Goal: Information Seeking & Learning: Check status

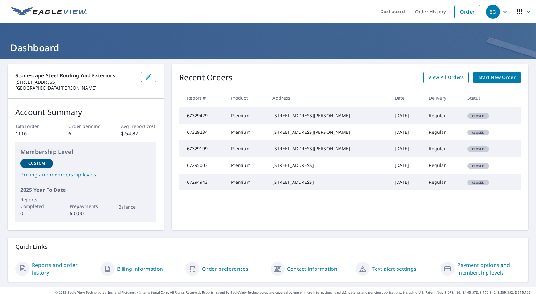
click at [430, 81] on span "View All Orders" at bounding box center [445, 78] width 35 height 8
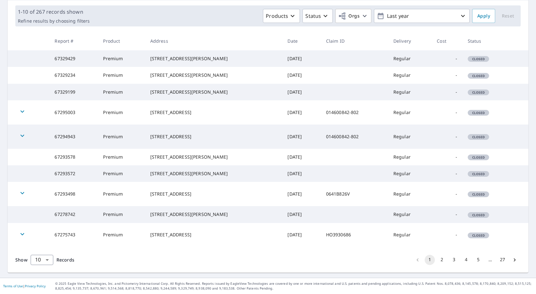
scroll to position [129, 0]
click at [438, 261] on button "2" at bounding box center [442, 260] width 10 height 10
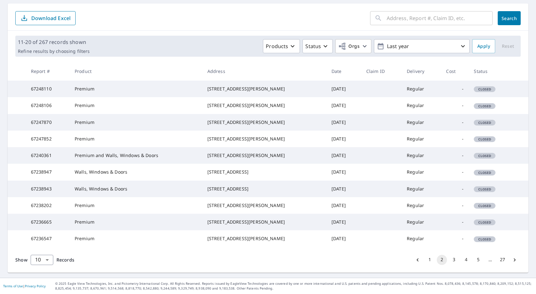
scroll to position [123, 0]
click at [450, 262] on button "3" at bounding box center [454, 260] width 10 height 10
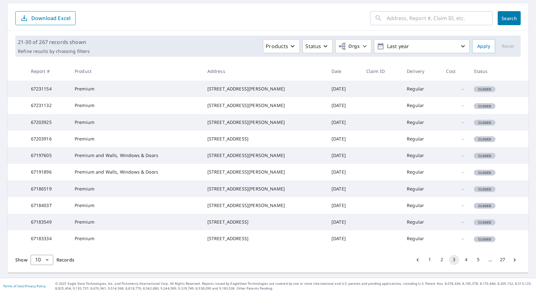
scroll to position [123, 0]
click at [461, 259] on button "4" at bounding box center [466, 260] width 10 height 10
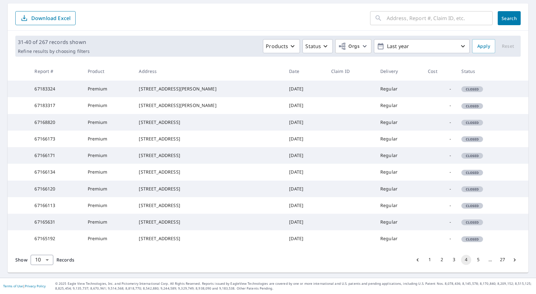
scroll to position [123, 0]
click at [473, 262] on button "5" at bounding box center [478, 260] width 10 height 10
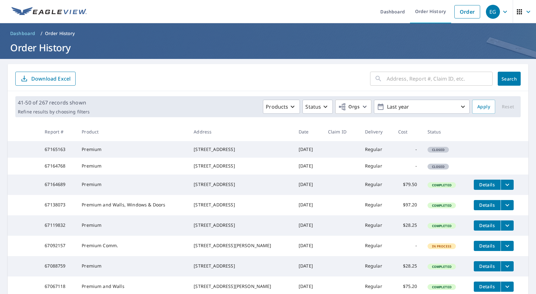
click at [492, 13] on div "EG" at bounding box center [493, 12] width 14 height 14
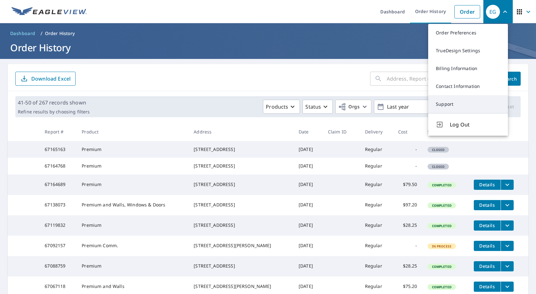
click at [451, 103] on link "Support" at bounding box center [468, 104] width 80 height 18
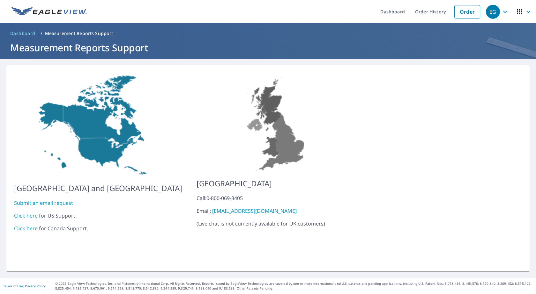
click at [29, 213] on link "Click here" at bounding box center [26, 215] width 24 height 7
click at [465, 11] on link "Order" at bounding box center [467, 11] width 26 height 13
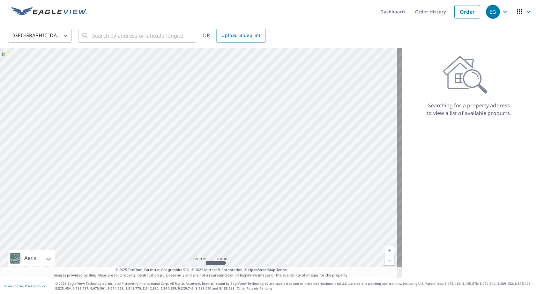
click at [501, 12] on icon "button" at bounding box center [505, 12] width 8 height 8
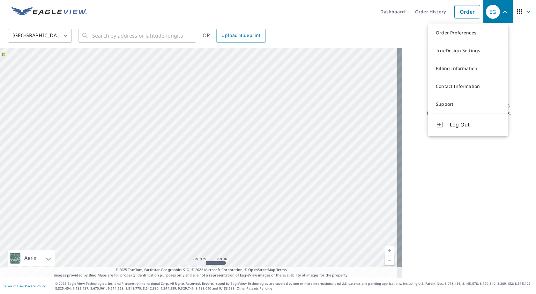
click at [395, 34] on div "United States [GEOGRAPHIC_DATA] ​ ​ OR Upload Blueprint" at bounding box center [265, 35] width 525 height 15
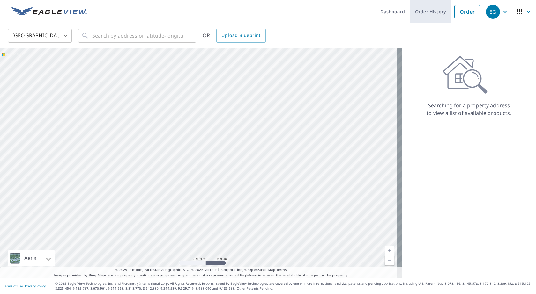
click at [431, 15] on link "Order History" at bounding box center [430, 11] width 41 height 23
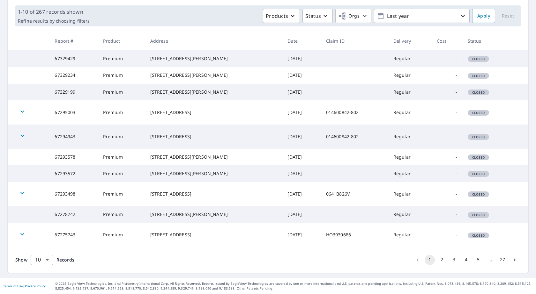
scroll to position [129, 0]
click at [449, 260] on button "3" at bounding box center [454, 260] width 10 height 10
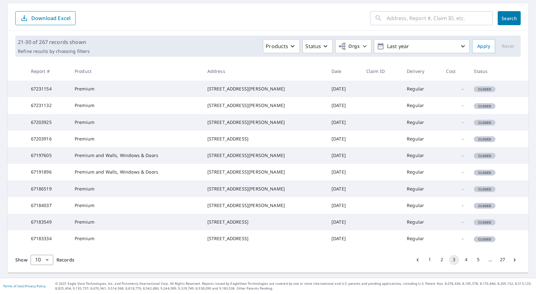
scroll to position [123, 0]
click at [461, 259] on button "4" at bounding box center [466, 260] width 10 height 10
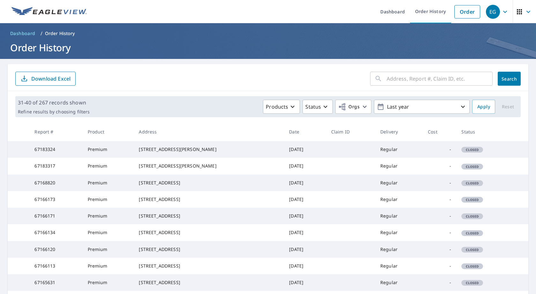
scroll to position [123, 0]
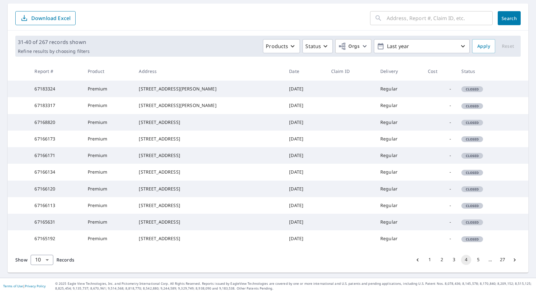
click at [474, 262] on button "5" at bounding box center [478, 260] width 10 height 10
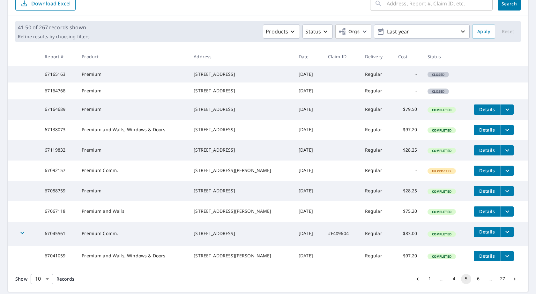
scroll to position [96, 0]
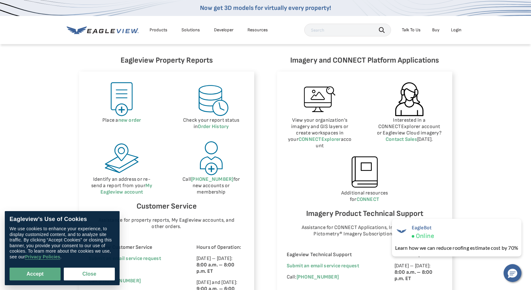
scroll to position [128, 0]
